Goal: Task Accomplishment & Management: Complete application form

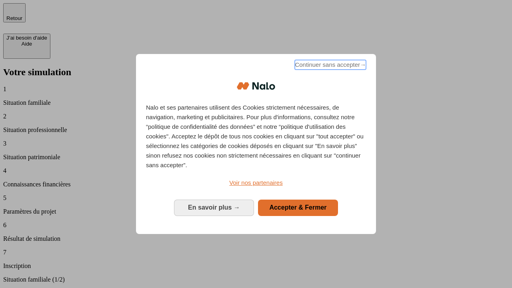
click at [330, 66] on span "Continuer sans accepter →" at bounding box center [330, 65] width 71 height 10
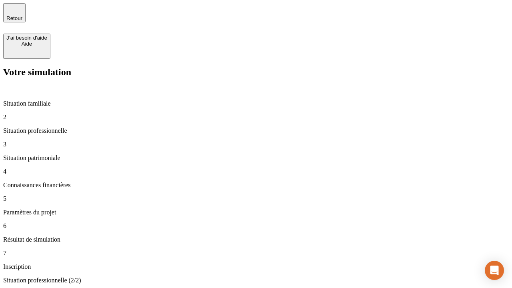
type input "30 000"
type input "1 000"
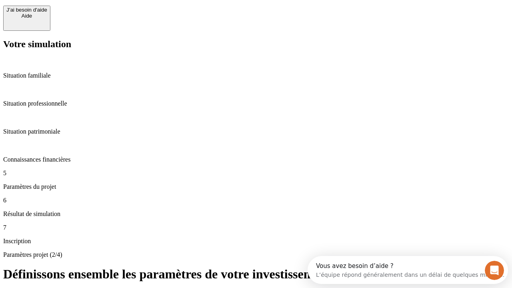
type input "65"
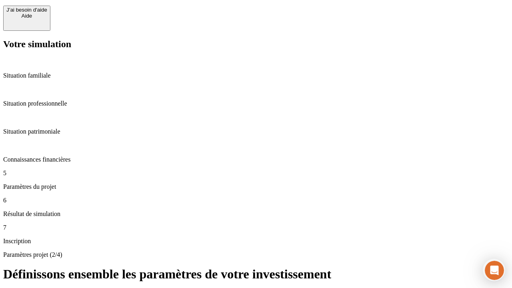
type input "5 000"
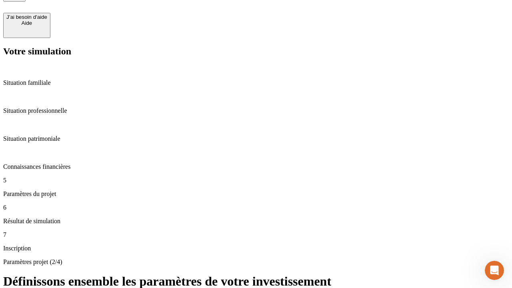
type input "640"
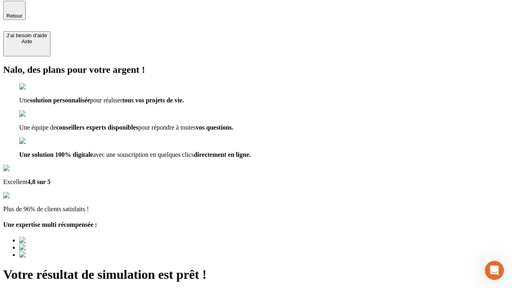
type input "[EMAIL_ADDRESS][DOMAIN_NAME]"
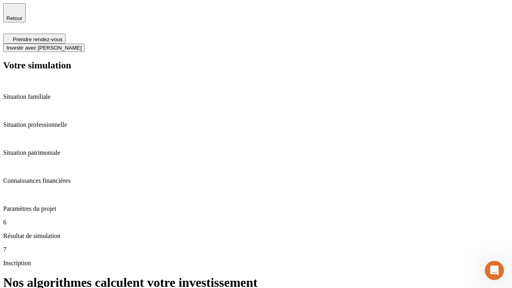
scroll to position [3, 0]
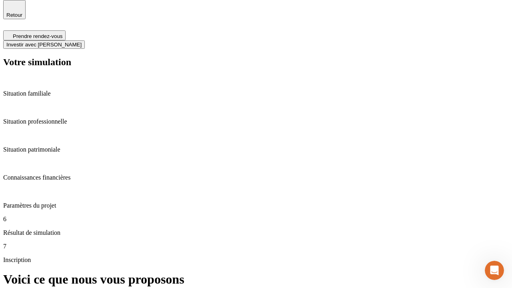
click at [82, 42] on span "Investir avec [PERSON_NAME]" at bounding box center [43, 45] width 75 height 6
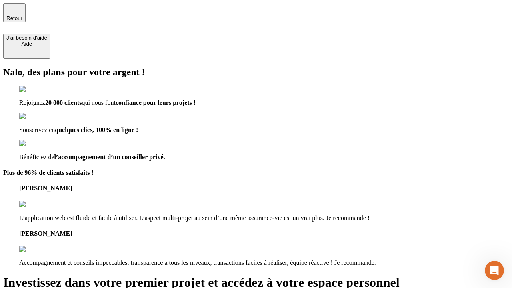
type input "[PERSON_NAME][EMAIL_ADDRESS][DOMAIN_NAME]"
